Goal: Task Accomplishment & Management: Use online tool/utility

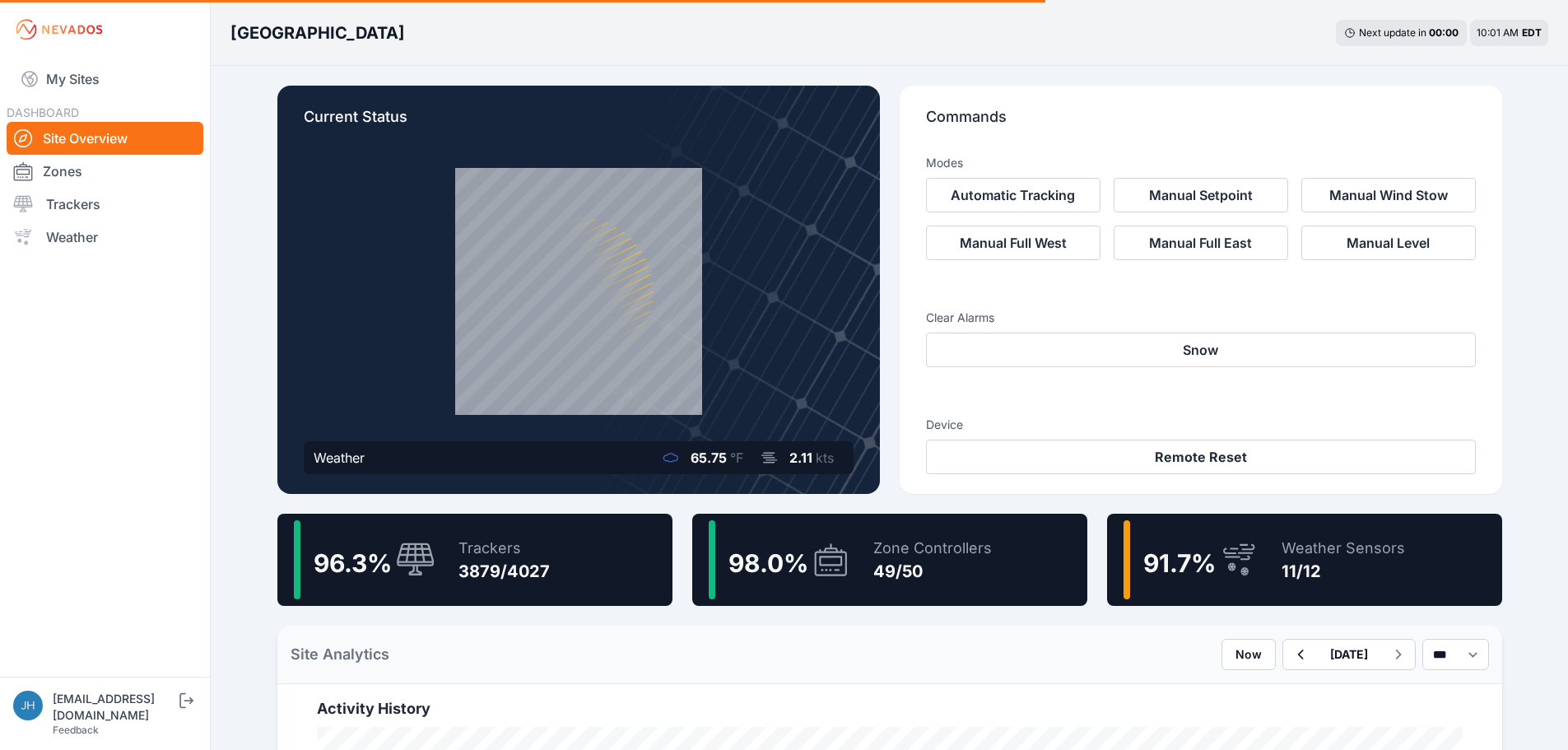
click at [96, 206] on link "Trackers" at bounding box center [105, 204] width 197 height 33
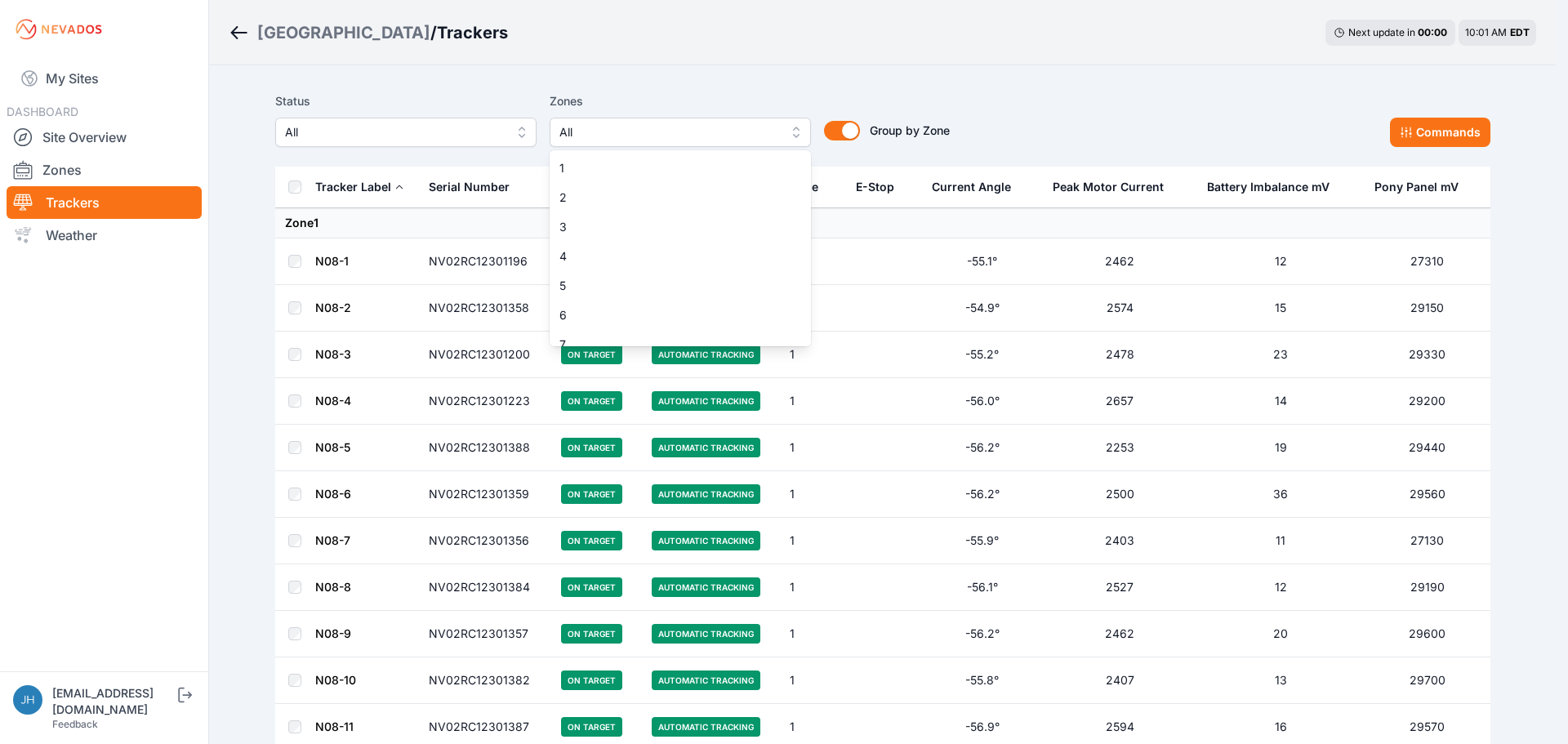
click at [793, 133] on button "All" at bounding box center [680, 132] width 261 height 30
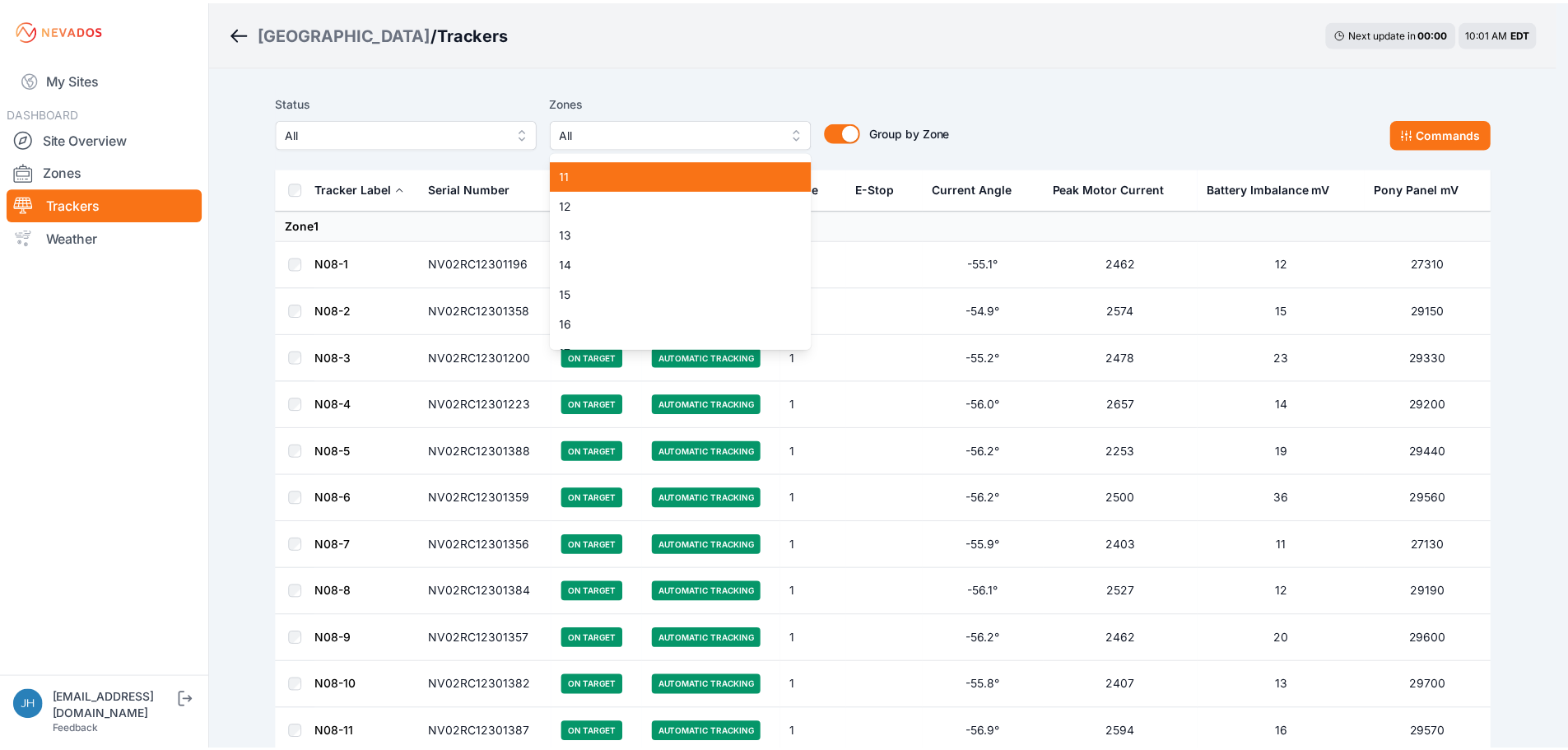
scroll to position [329, 0]
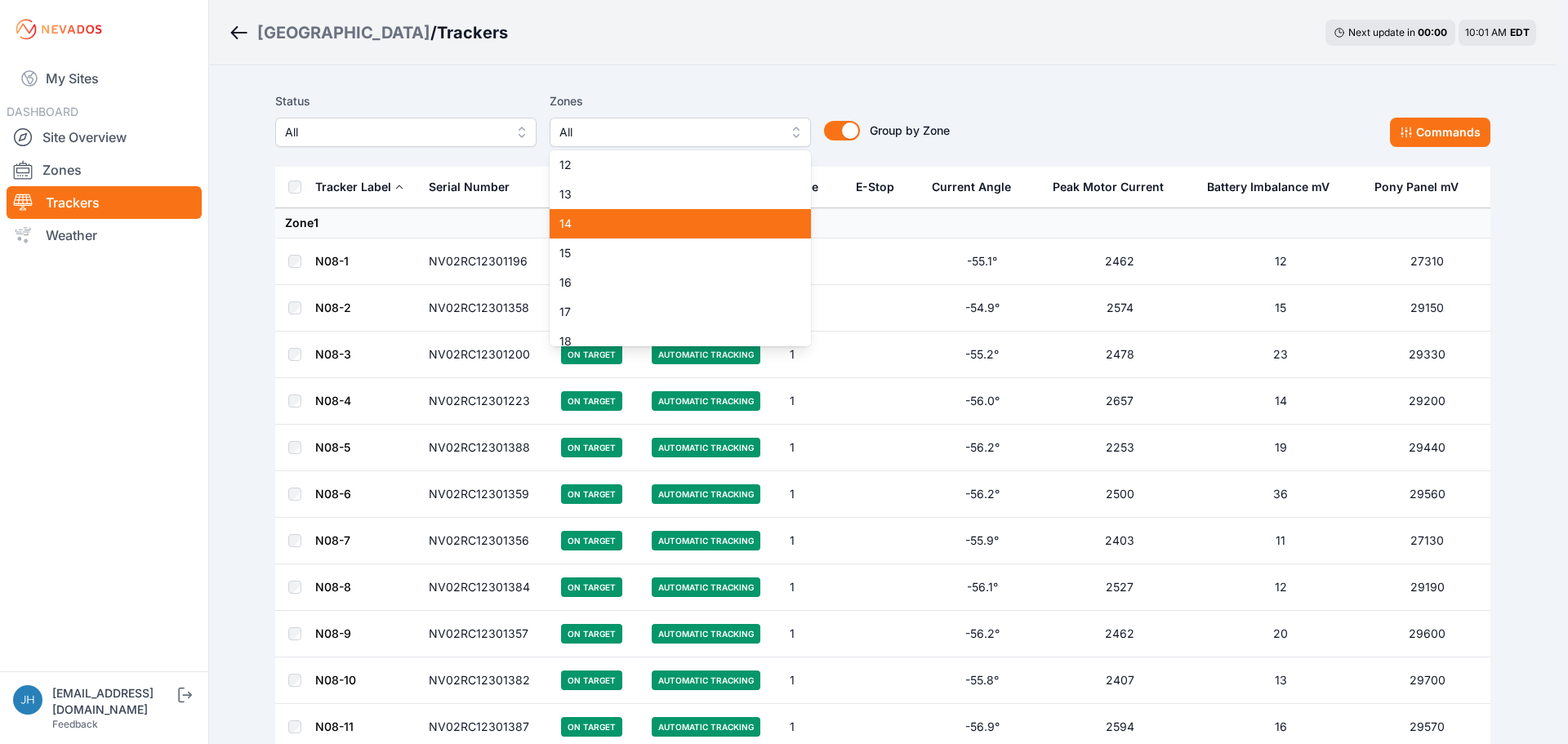
click at [728, 213] on div "14" at bounding box center [680, 223] width 261 height 30
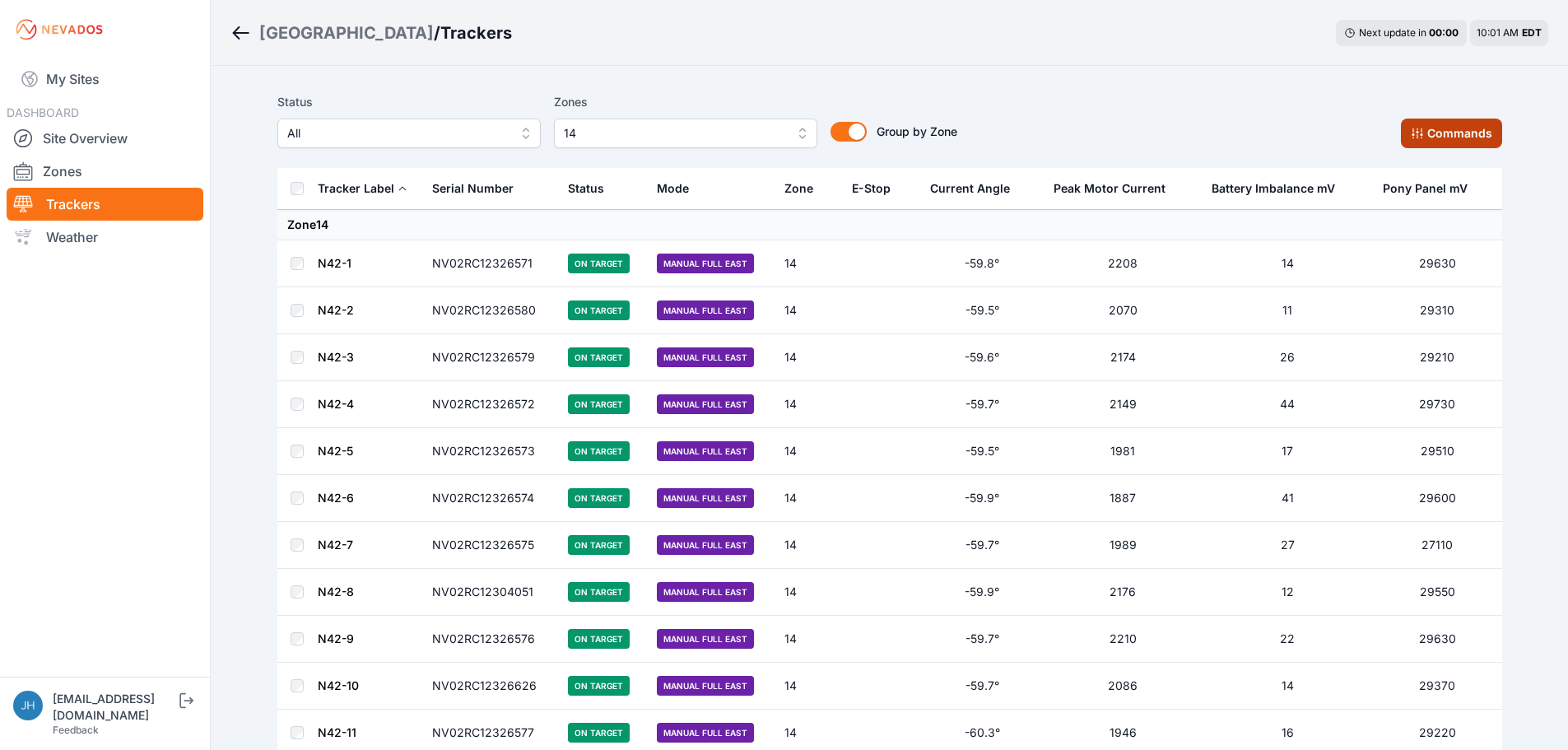
click at [1437, 133] on button "Commands" at bounding box center [1451, 133] width 101 height 30
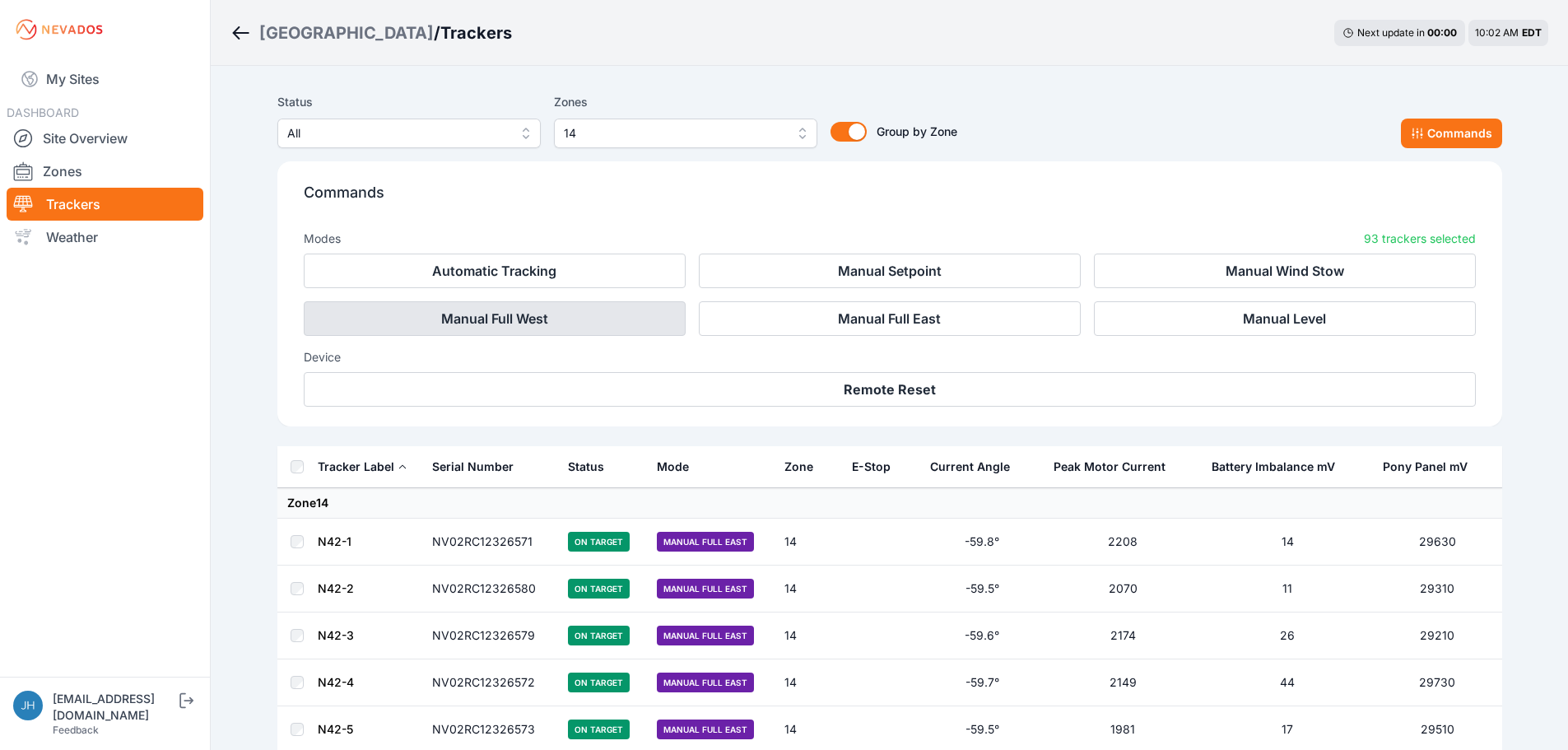
click at [596, 315] on button "Manual Full West" at bounding box center [494, 319] width 382 height 35
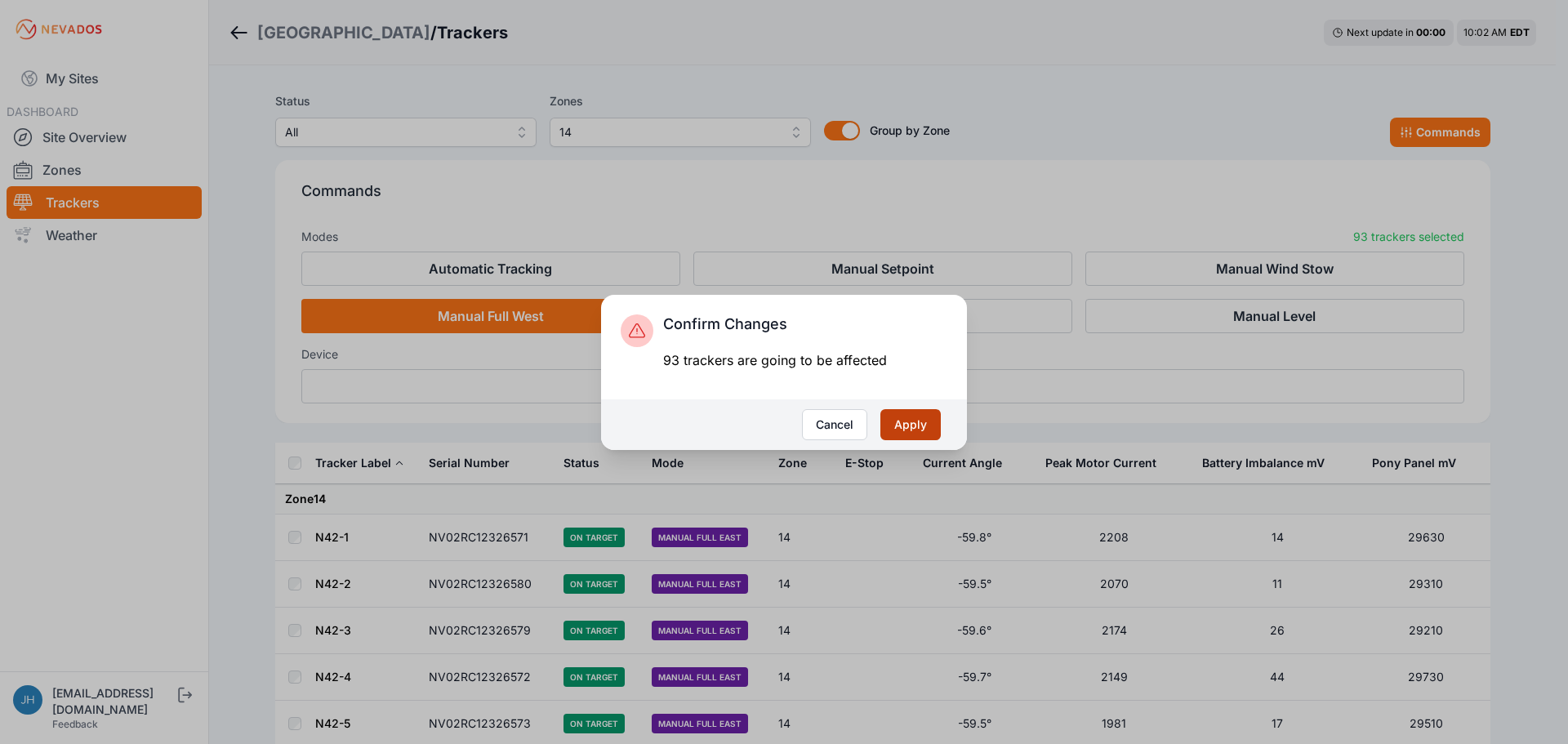
click at [910, 419] on button "Apply" at bounding box center [910, 425] width 61 height 31
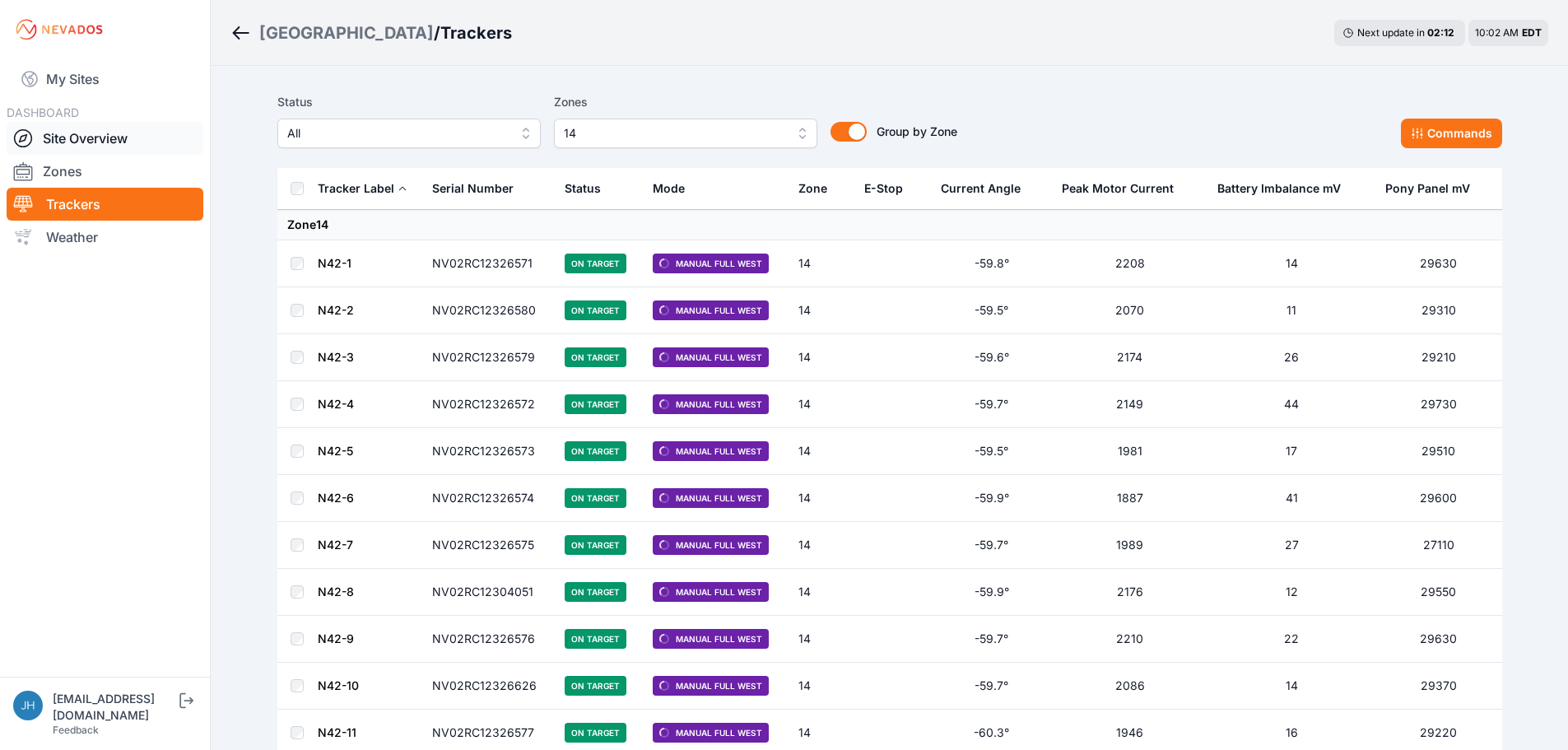
click at [118, 139] on link "Site Overview" at bounding box center [105, 139] width 197 height 33
click at [98, 137] on link "Site Overview" at bounding box center [105, 139] width 197 height 33
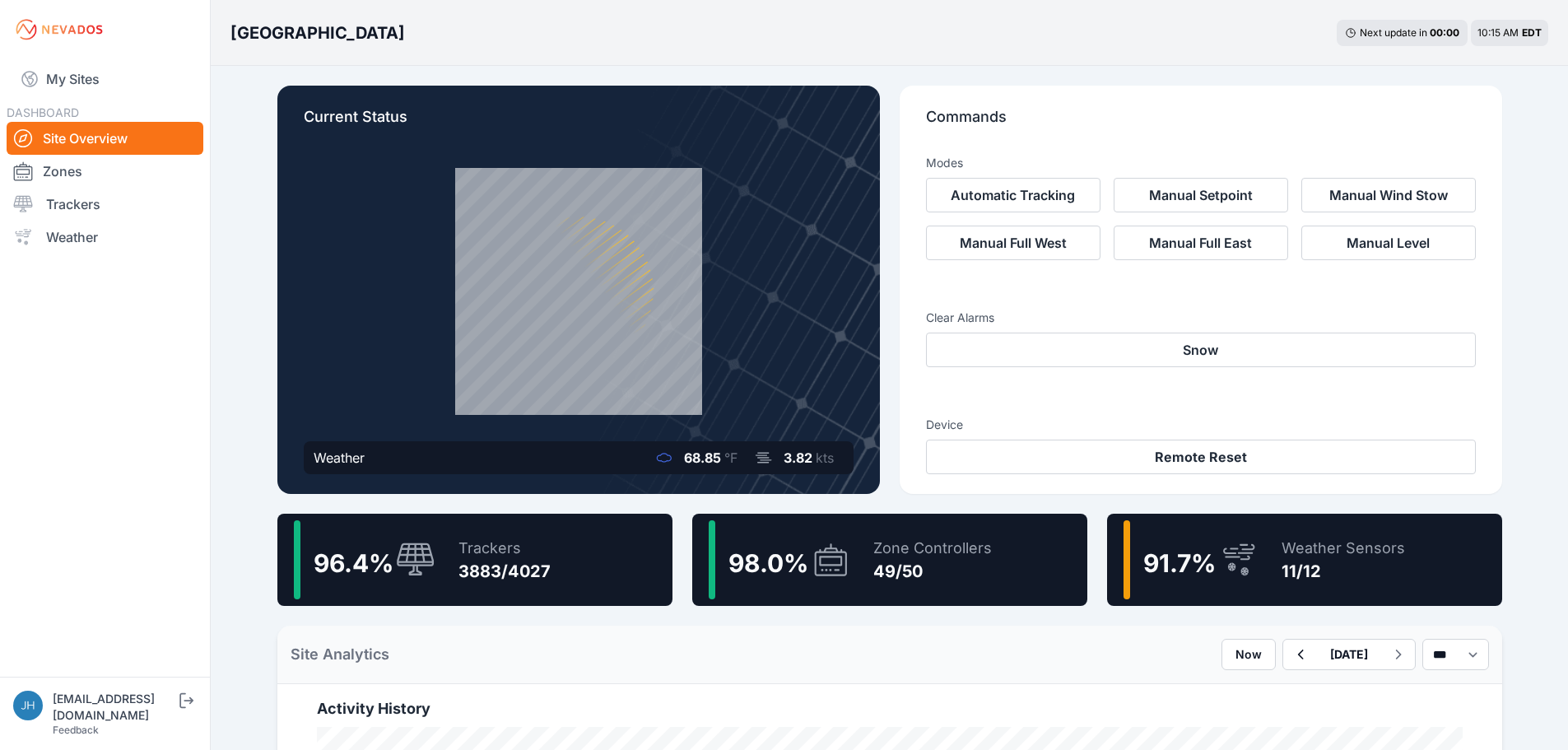
click at [1230, 546] on icon at bounding box center [1238, 560] width 39 height 38
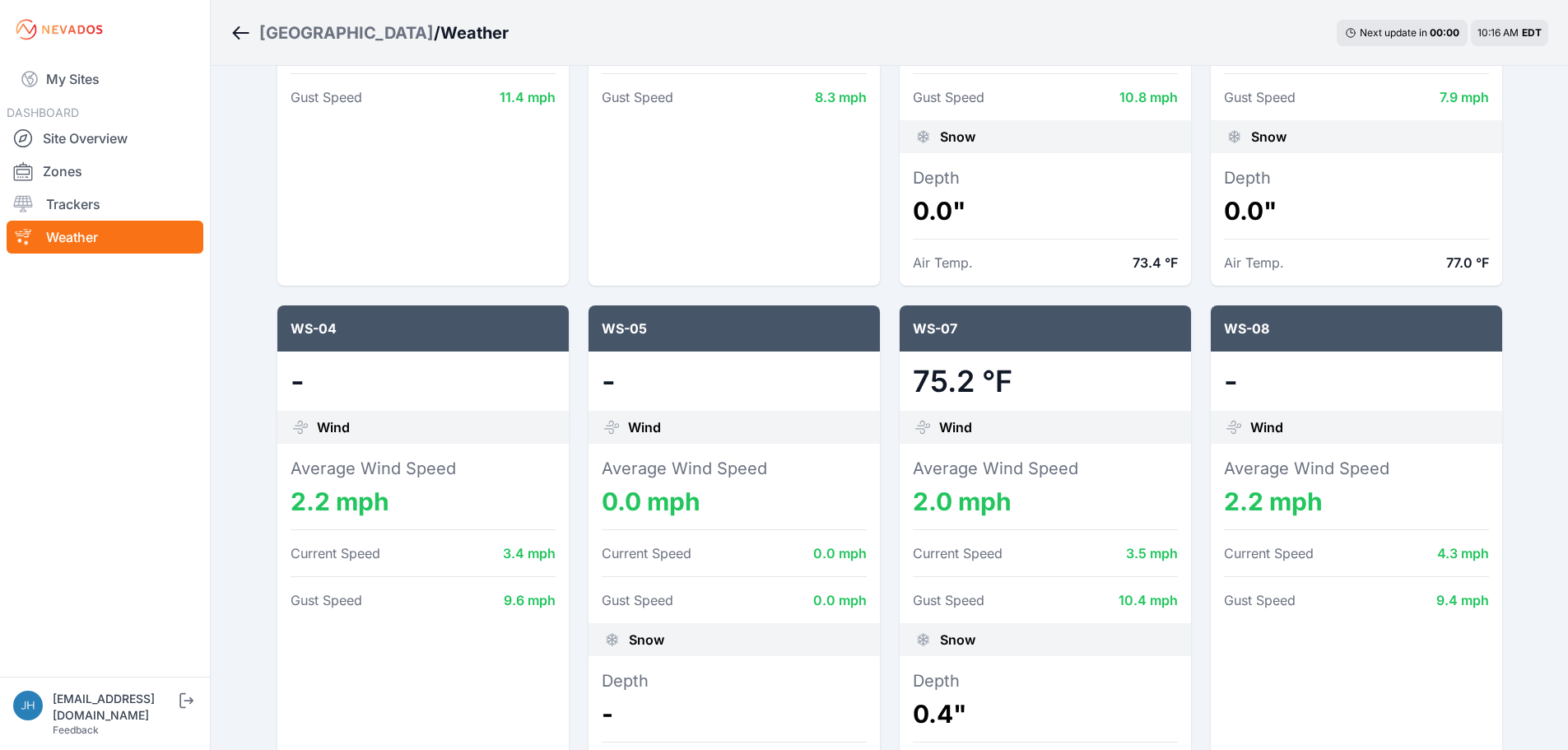
scroll to position [659, 0]
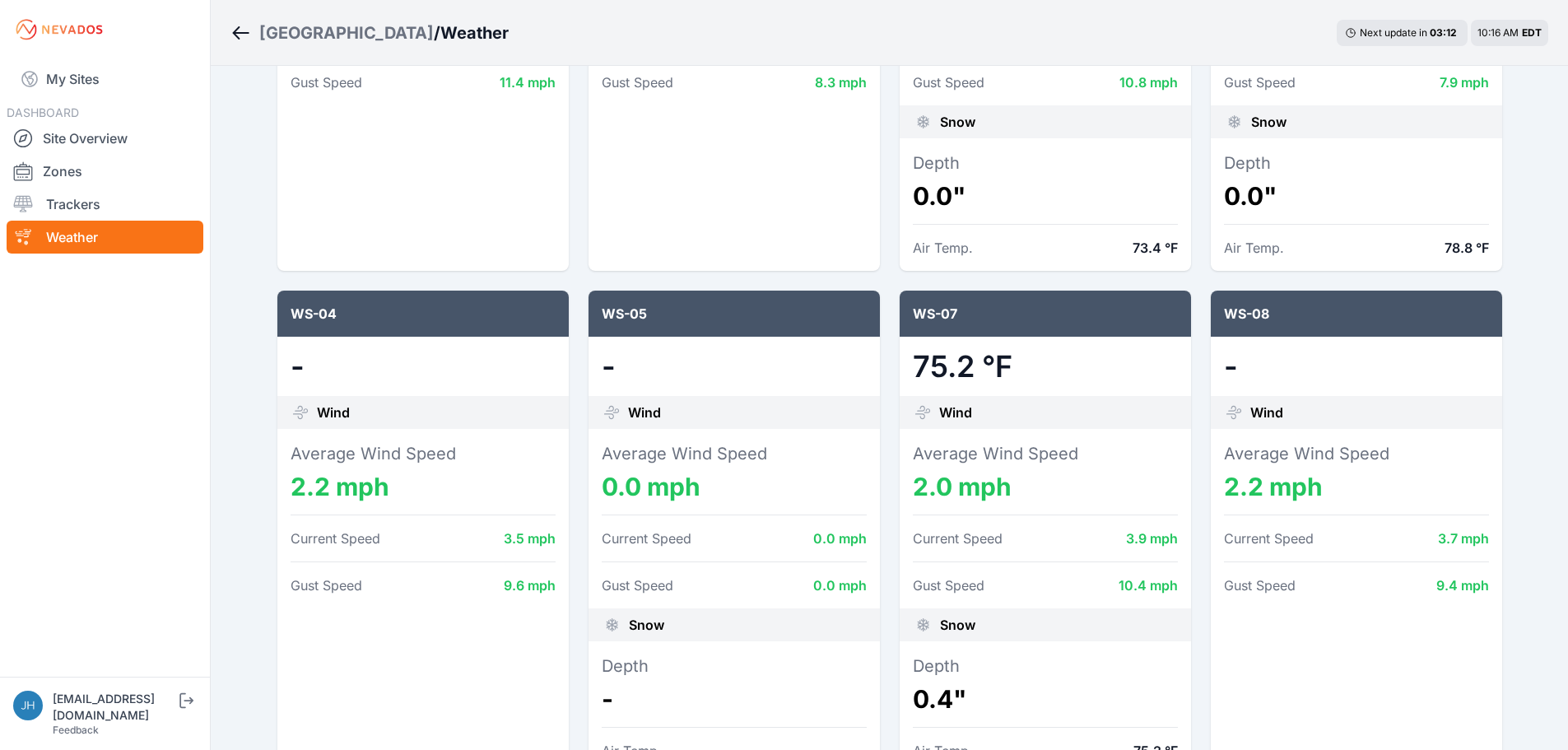
scroll to position [659, 0]
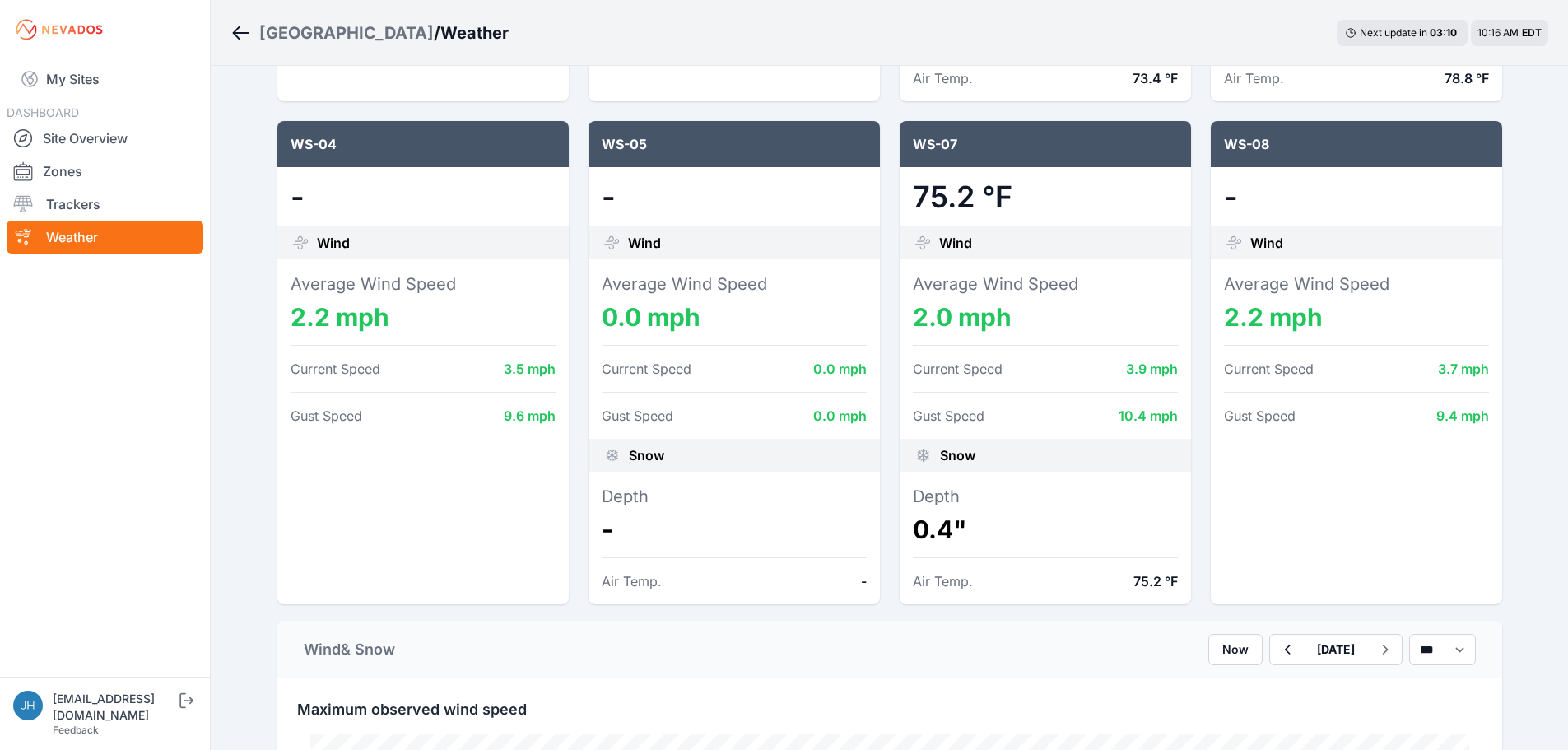
click at [859, 581] on div "Air Temp. -" at bounding box center [733, 581] width 265 height 20
click at [729, 507] on dt "Depth" at bounding box center [733, 496] width 265 height 23
click at [735, 581] on div "Air Temp. -" at bounding box center [733, 581] width 265 height 20
click at [731, 527] on dd "-" at bounding box center [733, 529] width 265 height 30
click at [731, 585] on div "Air Temp. -" at bounding box center [733, 581] width 265 height 20
